Goal: Check status: Check status

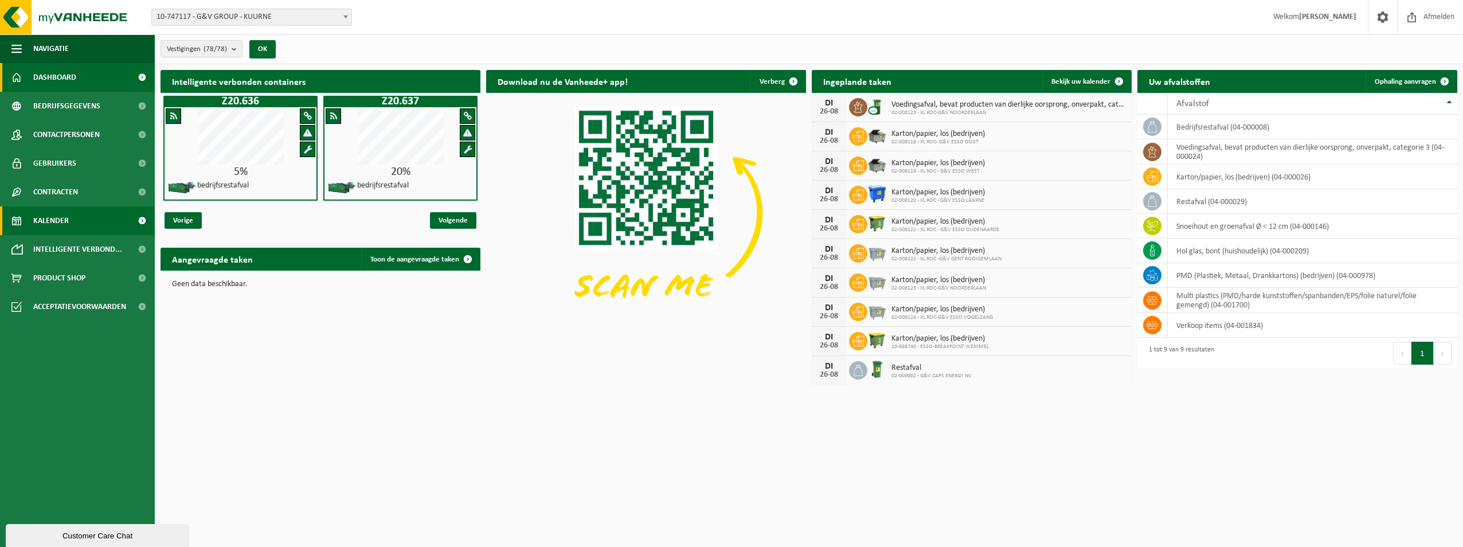
click at [63, 213] on span "Kalender" at bounding box center [51, 220] width 36 height 29
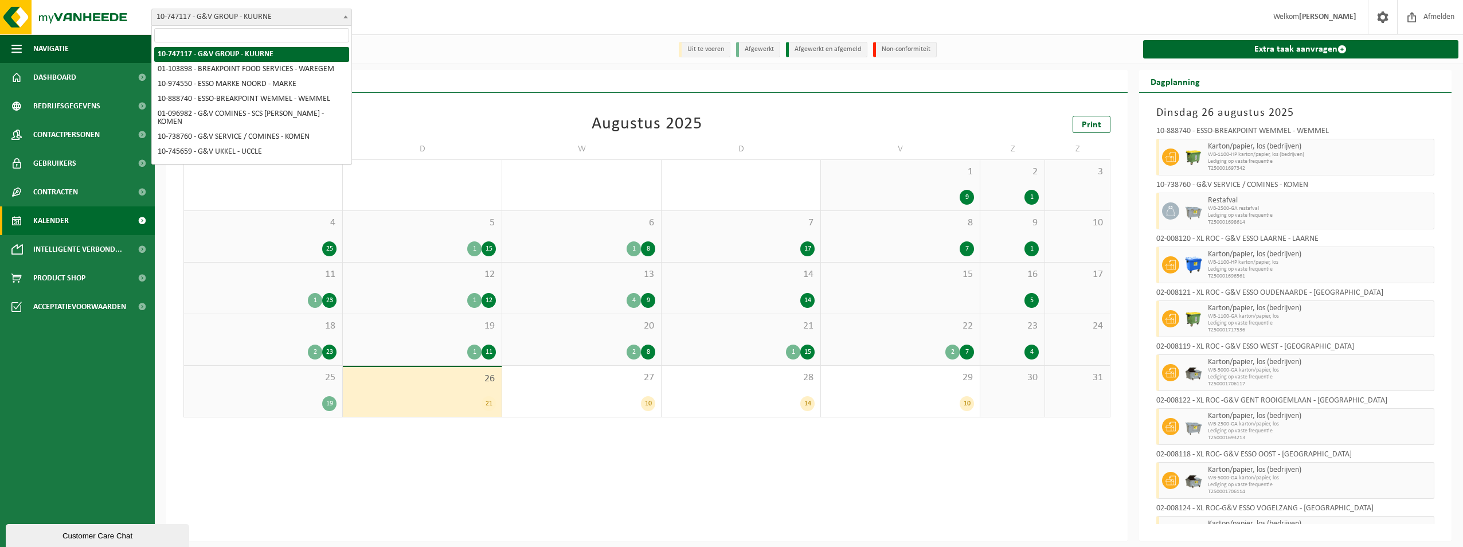
click at [199, 15] on span "10-747117 - G&V GROUP - KUURNE" at bounding box center [251, 17] width 199 height 16
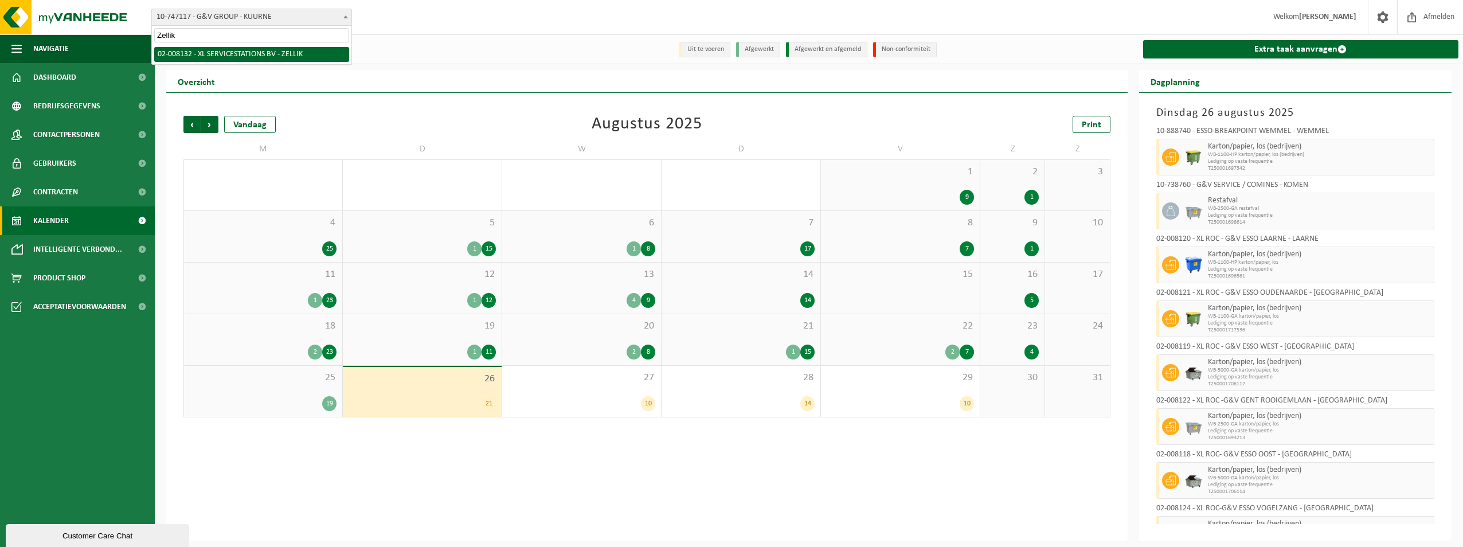
type input "Zellik"
select select "1098"
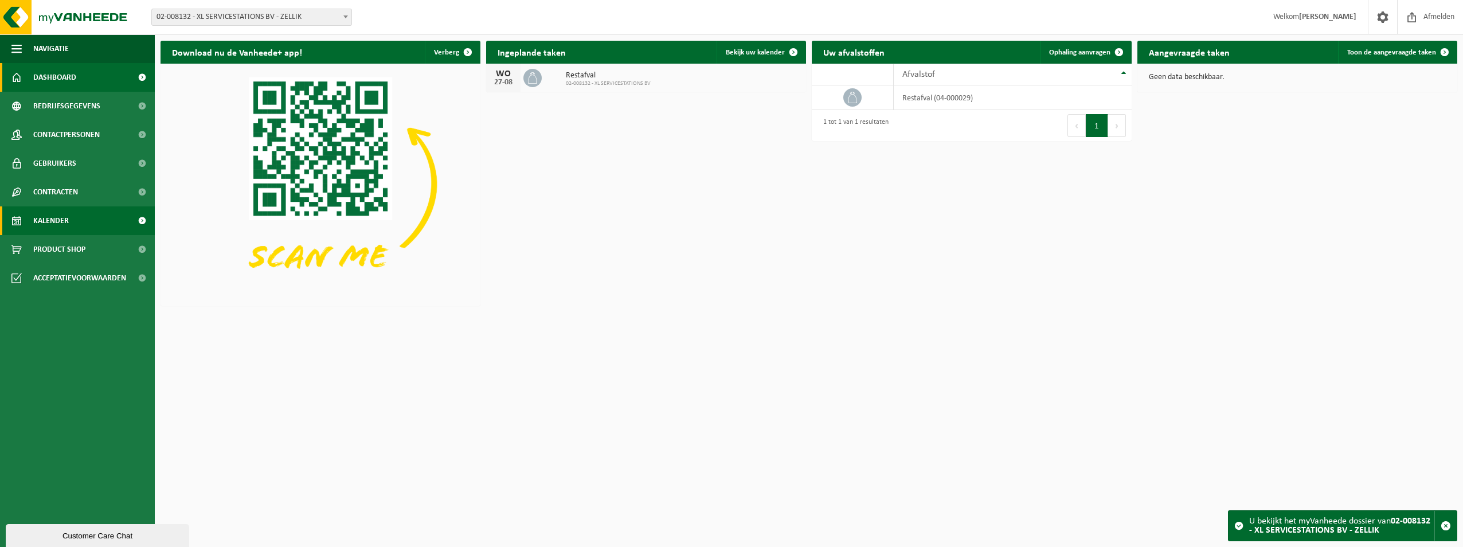
click at [46, 216] on span "Kalender" at bounding box center [51, 220] width 36 height 29
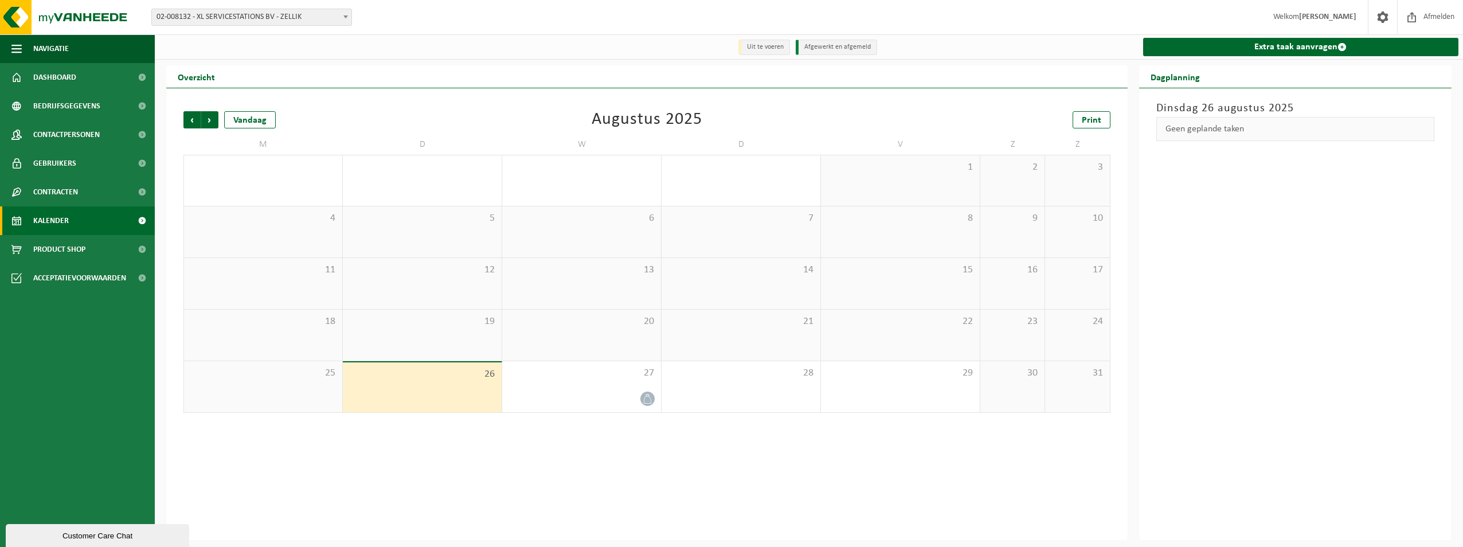
click at [264, 7] on div "Vestiging: 10-747117 - G&V GROUP - KUURNE 01-103898 - BREAKPOINT FOOD SERVICES …" at bounding box center [731, 17] width 1463 height 35
click at [264, 21] on span "02-008132 - XL SERVICESTATIONS BV - ZELLIK" at bounding box center [251, 17] width 199 height 16
type input "Merelbeke"
select select "1097"
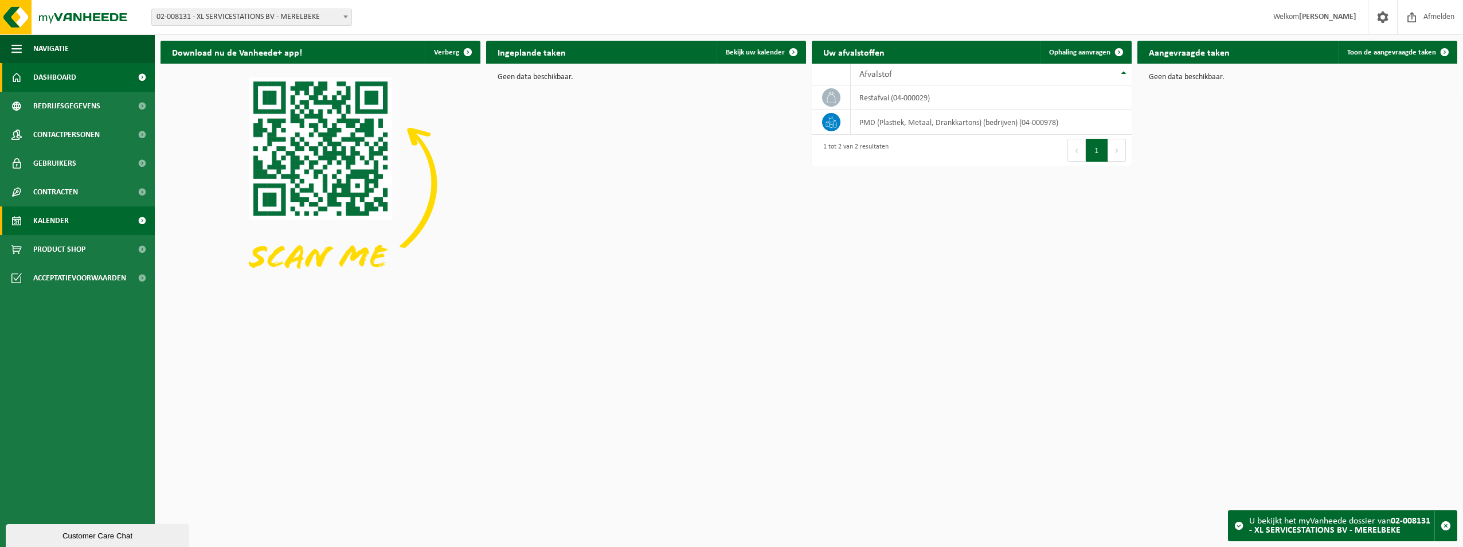
click at [41, 222] on span "Kalender" at bounding box center [51, 220] width 36 height 29
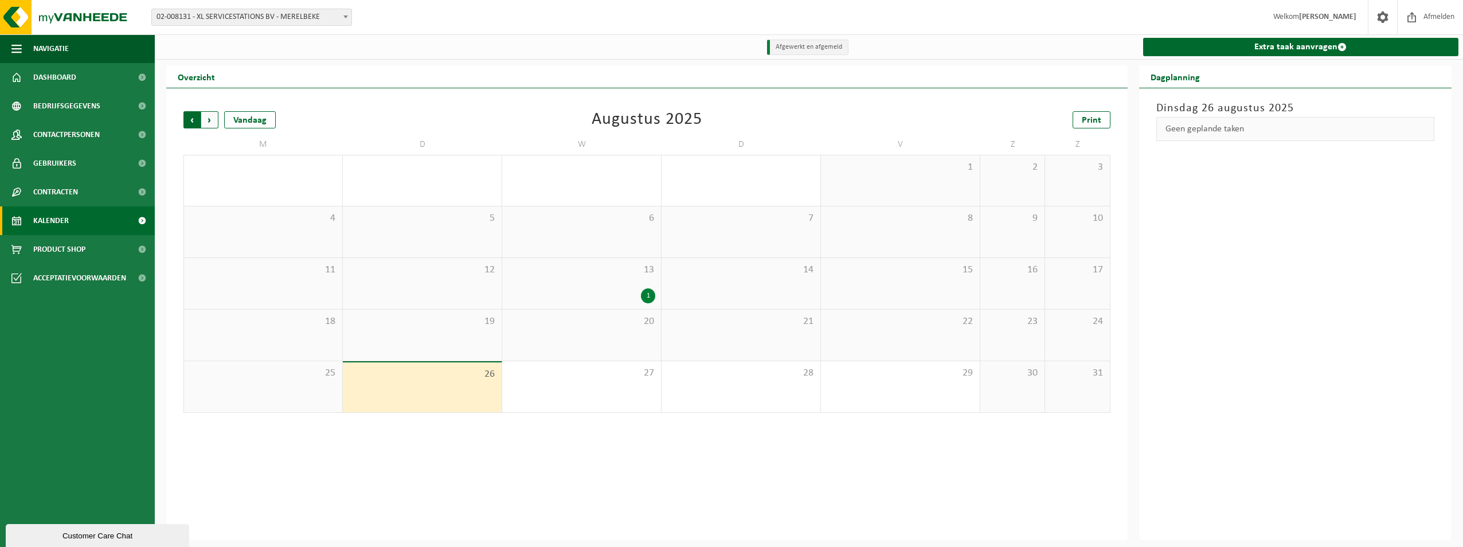
click at [210, 123] on span "Volgende" at bounding box center [209, 119] width 17 height 17
